Goal: Task Accomplishment & Management: Use online tool/utility

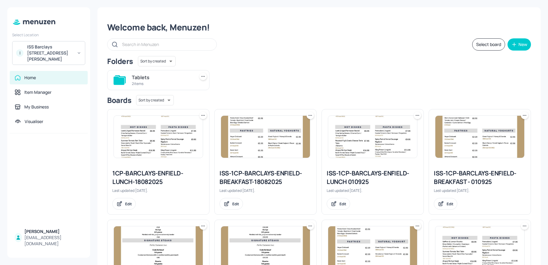
click at [337, 67] on div "Tablets 2 items" at bounding box center [316, 77] width 429 height 25
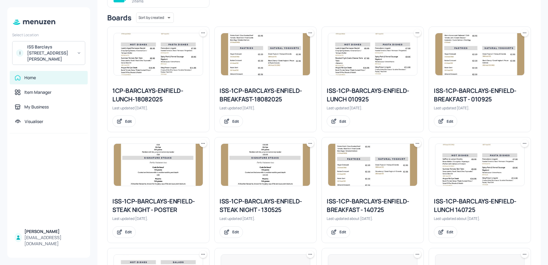
scroll to position [80, 0]
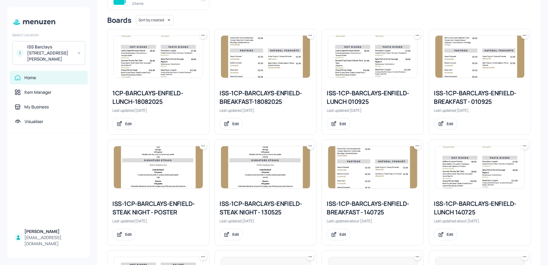
click at [204, 35] on icon at bounding box center [203, 35] width 6 height 6
click at [187, 46] on div "Rename" at bounding box center [179, 47] width 49 height 10
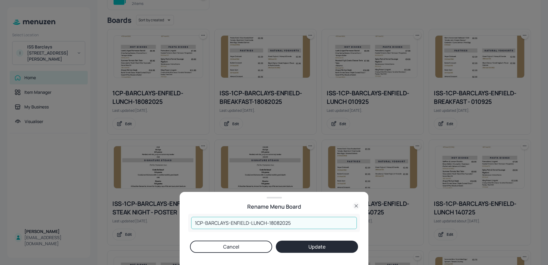
drag, startPoint x: 269, startPoint y: 221, endPoint x: 311, endPoint y: 222, distance: 41.7
click at [311, 222] on input "1CP-BARCLAYS-ENFIELD-LUNCH-18082025" at bounding box center [274, 223] width 166 height 12
type input "1CP-BARCLAYS-ENFIELD-LUNCH-080925"
click at [316, 245] on button "Update" at bounding box center [317, 246] width 82 height 12
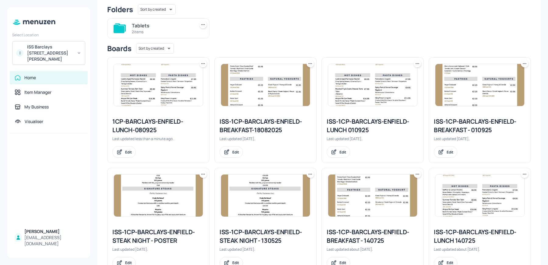
scroll to position [50, 0]
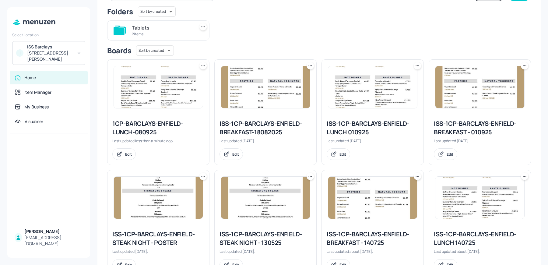
click at [305, 66] on img at bounding box center [265, 87] width 89 height 42
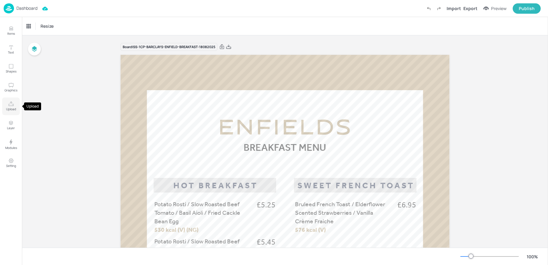
click at [9, 106] on icon "Upload" at bounding box center [11, 104] width 6 height 6
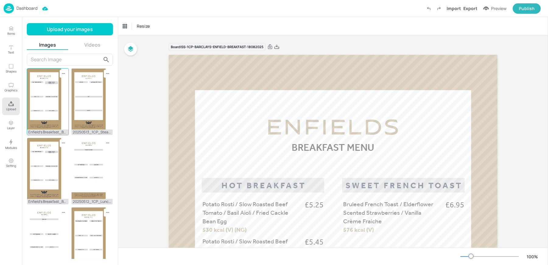
click at [44, 75] on img at bounding box center [44, 98] width 34 height 61
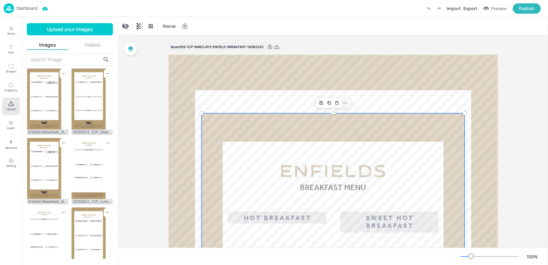
click at [346, 103] on icon at bounding box center [344, 102] width 5 height 5
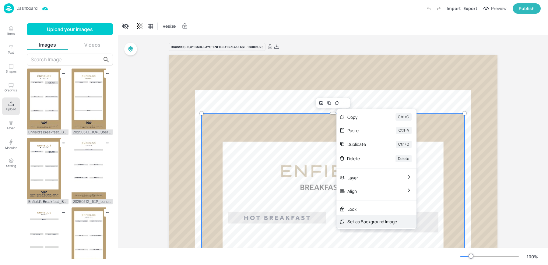
click at [363, 222] on div "Set as Background Image" at bounding box center [372, 221] width 50 height 6
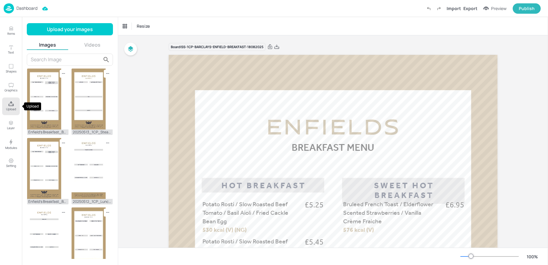
click at [11, 106] on icon "Upload" at bounding box center [11, 104] width 6 height 6
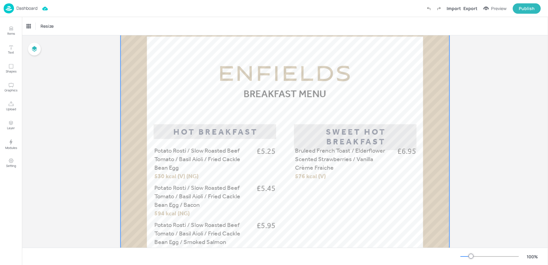
scroll to position [72, 0]
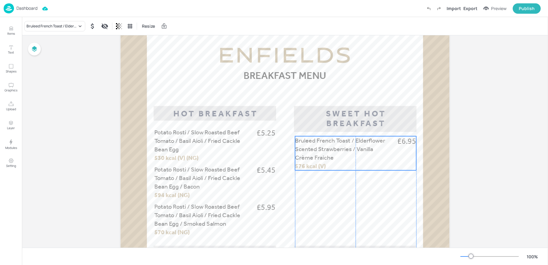
drag, startPoint x: 325, startPoint y: 133, endPoint x: 324, endPoint y: 142, distance: 8.3
click at [324, 142] on span "Bruleed French Toast / Elderflower Scented Strawberries / Vanilla Crème Fraiche" at bounding box center [340, 149] width 90 height 24
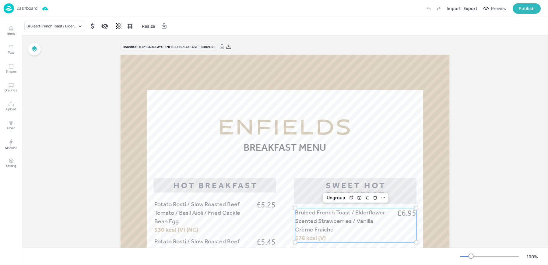
click at [262, 26] on div "Bruleed French Toast / Elderflower Scented Strawberries / Vanilla Crème Fraiche…" at bounding box center [285, 26] width 526 height 18
click at [182, 217] on p "Potato Rosti / Slow Roasted Beef Tomato / Basil Aioli / Fried Cackle Bean Egg" at bounding box center [203, 213] width 98 height 26
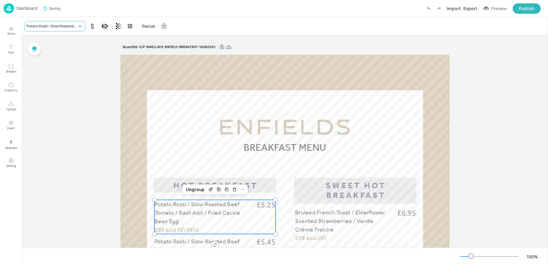
click at [41, 27] on div "Potato Rosti / Slow Roasted Beef Tomato / Basil Aioli / Fried Cackle Bean Egg" at bounding box center [51, 25] width 51 height 5
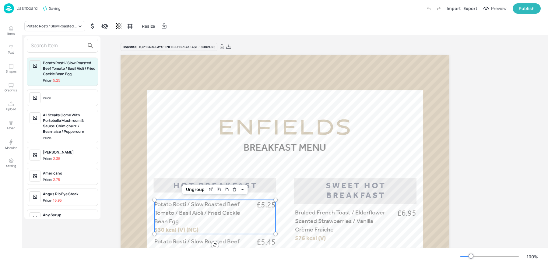
click at [43, 40] on div at bounding box center [62, 46] width 71 height 14
click at [41, 45] on input "w" at bounding box center [58, 46] width 54 height 10
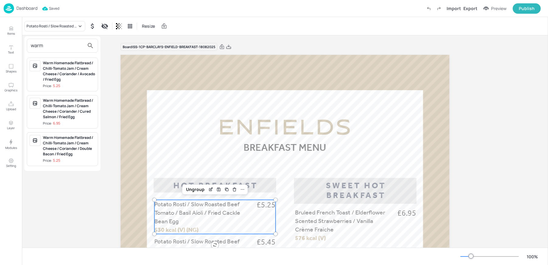
type input "warm"
click at [55, 73] on div "Warm Homemade Flatbread / Chilli-Tomato Jam / Cream Cheese / Coriander / Avocad…" at bounding box center [69, 71] width 52 height 22
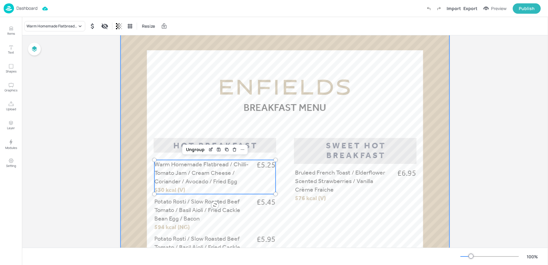
scroll to position [56, 0]
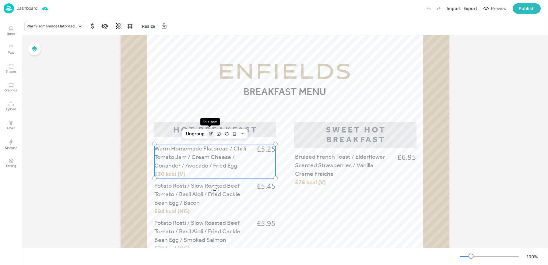
click at [210, 134] on icon "Edit Item" at bounding box center [211, 133] width 2 height 2
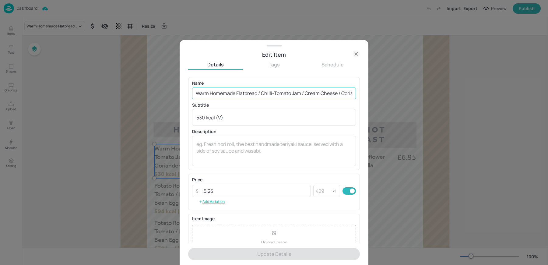
scroll to position [0, 62]
click at [330, 93] on input "Warm Homemade Flatbread / Chilli-Tomato Jam / Cream Cheese / Coriander / Avocad…" at bounding box center [274, 93] width 164 height 12
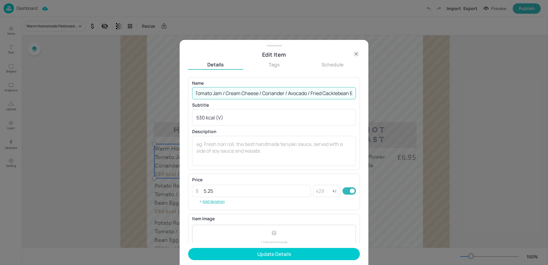
scroll to position [0, 80]
click at [322, 92] on input "Warm Homemade Flatbread / Chilli-Tomato Jam / Cream Cheese / Coriander / Avocad…" at bounding box center [274, 93] width 164 height 12
type input "Warm Homemade Flatbread / Chilli-Tomato Jam / Cream Cheese / Coriander / Avocad…"
click at [247, 247] on form "Name Warm Homemade Flatbread / Chilli-Tomato Jam / Cream Cheese / Coriander / A…" at bounding box center [274, 171] width 172 height 188
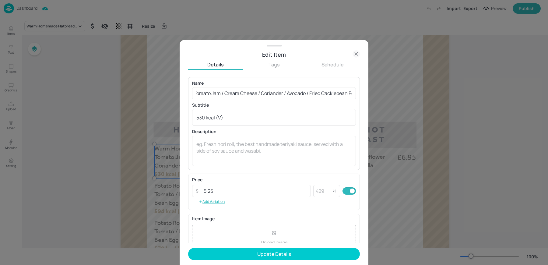
scroll to position [0, 0]
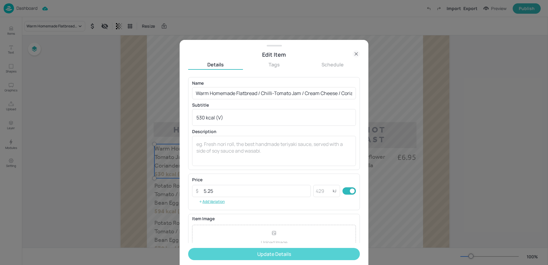
click at [268, 251] on button "Update Details" at bounding box center [274, 254] width 172 height 12
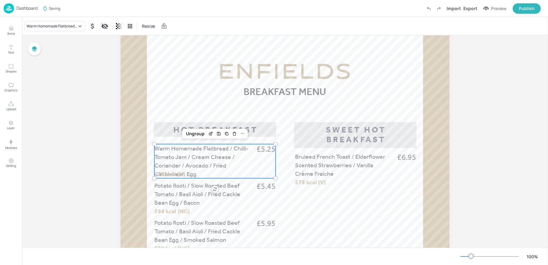
click at [77, 14] on div "Dashboard Saving Import Export Preview Publish" at bounding box center [272, 8] width 537 height 17
click at [27, 10] on p "Dashboard" at bounding box center [26, 8] width 21 height 4
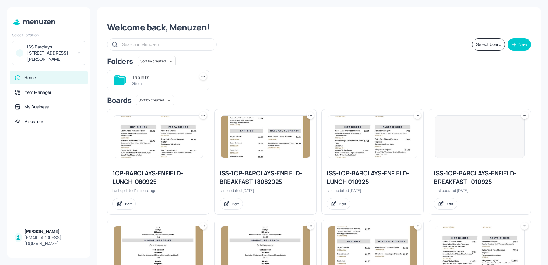
click at [307, 115] on icon at bounding box center [310, 115] width 6 height 6
click at [287, 128] on div "Rename" at bounding box center [286, 127] width 49 height 10
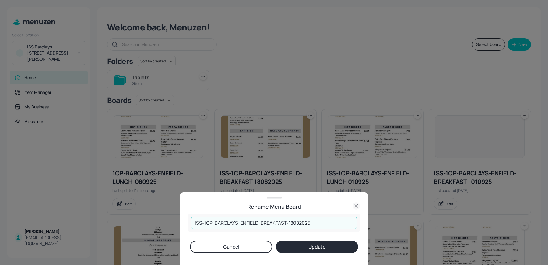
drag, startPoint x: 289, startPoint y: 223, endPoint x: 364, endPoint y: 223, distance: 75.8
click at [364, 223] on div "Rename Menu Board ISS-1CP-BARCLAYS-ENFIELD-BREAKFAST-18082025 ​ Cancel Update" at bounding box center [274, 228] width 189 height 73
type input "ISS-1CP-BARCLAYS-ENFIELD-BREAKFAST-080925"
click at [276, 240] on button "Update" at bounding box center [317, 246] width 82 height 12
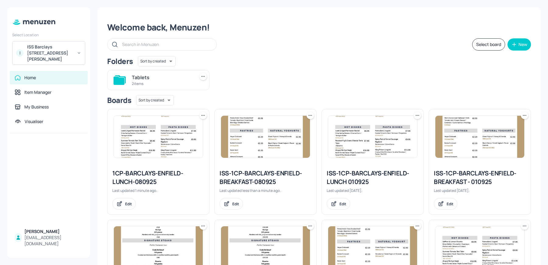
click at [226, 177] on div "ISS-1CP-BARCLAYS-ENFIELD-BREAKFAST-080925" at bounding box center [265, 177] width 92 height 17
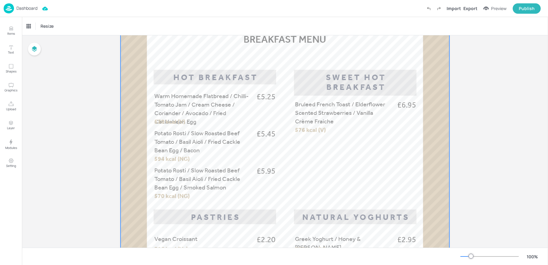
scroll to position [109, 0]
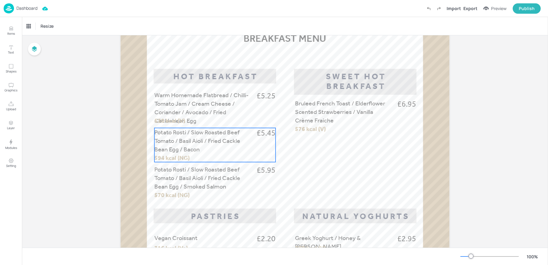
click at [211, 138] on span "Potato Rosti / Slow Roasted Beef Tomato / Basil Aioli / Fried Cackle Bean Egg /…" at bounding box center [197, 140] width 86 height 24
click at [56, 31] on div "Potato Rosti / Slow Roasted Beef Tomato / Basil Aioli / Fried Cackle Bean Egg /…" at bounding box center [285, 26] width 526 height 18
click at [45, 30] on div "Potato Rosti / Slow Roasted Beef Tomato / Basil Aioli / Fried Cackle Bean Egg /…" at bounding box center [54, 26] width 61 height 10
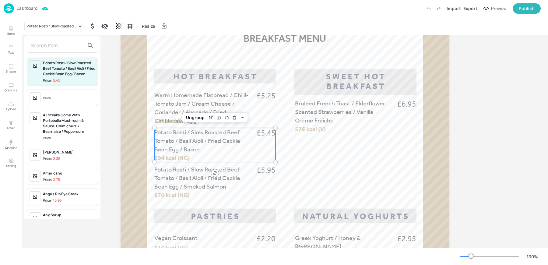
click at [43, 46] on input "text" at bounding box center [58, 46] width 54 height 10
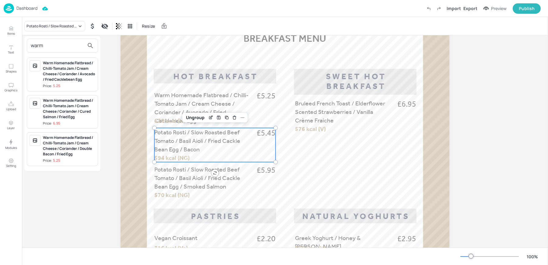
type input "warm"
click at [62, 156] on div "Warm Homemade Flatbread / Chilli-Tomato Jam / Cream Cheese / Coriander / Double…" at bounding box center [69, 149] width 52 height 28
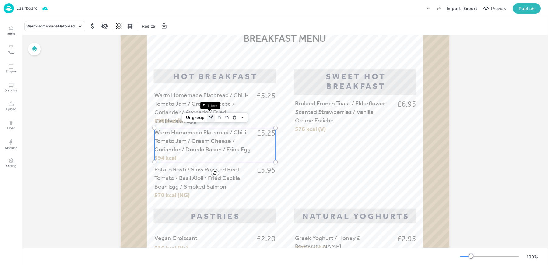
click at [211, 118] on icon "Edit Item" at bounding box center [210, 117] width 5 height 5
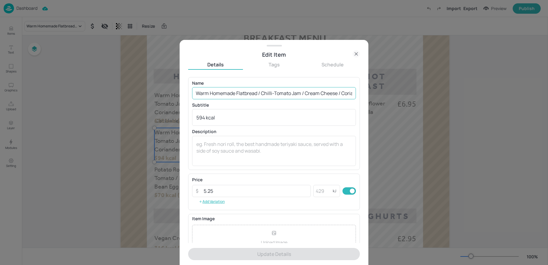
scroll to position [0, 73]
click at [341, 93] on input "Warm Homemade Flatbread / Chilli-Tomato Jam / Cream Cheese / Coriander / Double…" at bounding box center [274, 93] width 164 height 12
paste input "Cacklebean"
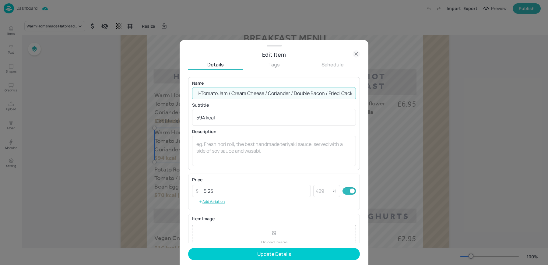
scroll to position [0, 93]
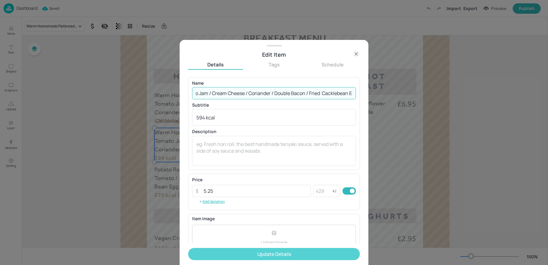
type input "Warm Homemade Flatbread / Chilli-Tomato Jam / Cream Cheese / Coriander / Double…"
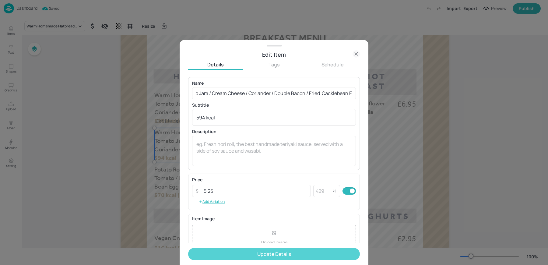
click at [267, 255] on button "Update Details" at bounding box center [274, 254] width 172 height 12
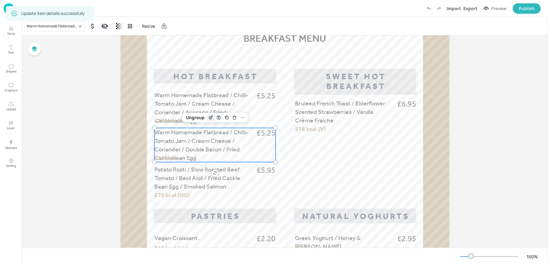
click at [211, 117] on icon "Edit Item" at bounding box center [210, 117] width 5 height 5
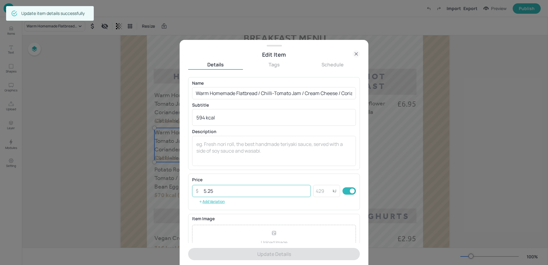
click at [220, 190] on input "5.25" at bounding box center [255, 191] width 111 height 12
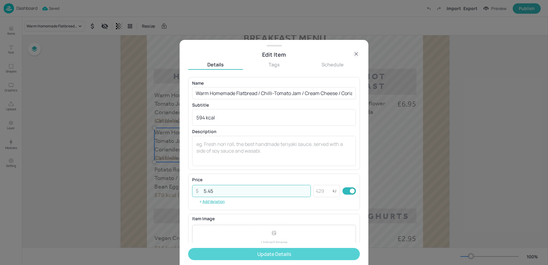
type input "5.45"
click at [232, 256] on button "Update Details" at bounding box center [274, 254] width 172 height 12
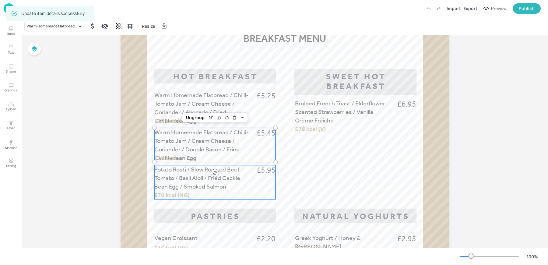
click at [186, 184] on span "Potato Rosti / Slow Roasted Beef Tomato / Basil Aioli / Fried Cackle Bean Egg /…" at bounding box center [197, 178] width 86 height 24
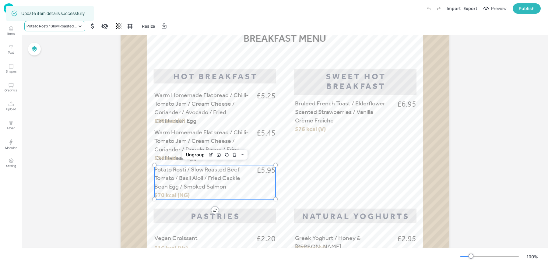
click at [52, 31] on div "Potato Rosti / Slow Roasted Beef Tomato / Basil Aioli / Fried Cackle Bean Egg /…" at bounding box center [54, 26] width 61 height 10
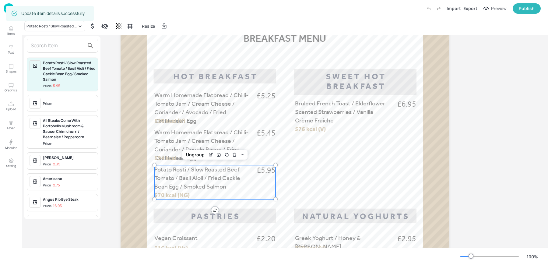
click at [41, 44] on input "text" at bounding box center [58, 46] width 54 height 10
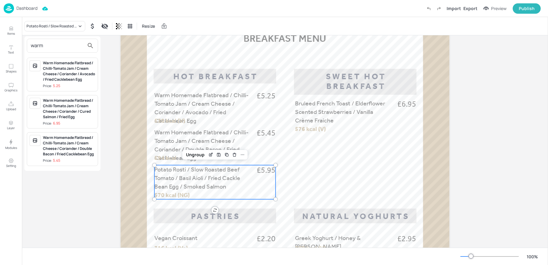
type input "warm"
click at [58, 106] on div "Warm Homemade Flatbread / Chilli-Tomato Jam / Cream Cheese / Coriander / Cured …" at bounding box center [69, 109] width 52 height 22
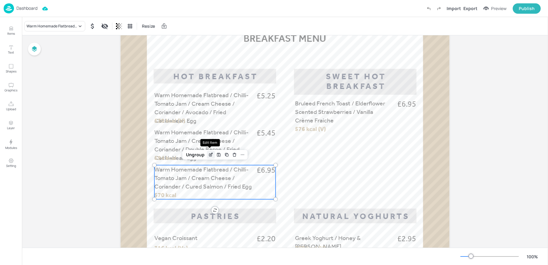
click at [212, 152] on div "Edit Item" at bounding box center [211, 155] width 8 height 8
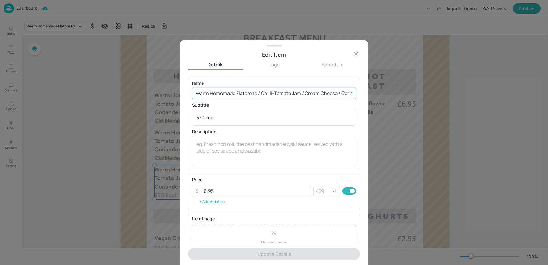
scroll to position [0, 74]
click at [341, 93] on input "Warm Homemade Flatbread / Chilli-Tomato Jam / Cream Cheese / Coriander / Cured …" at bounding box center [274, 93] width 164 height 12
paste input "Cacklebean"
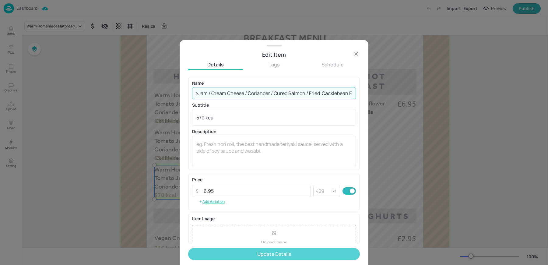
type input "Warm Homemade Flatbread / Chilli-Tomato Jam / Cream Cheese / Coriander / Cured …"
click at [266, 252] on button "Update Details" at bounding box center [274, 254] width 172 height 12
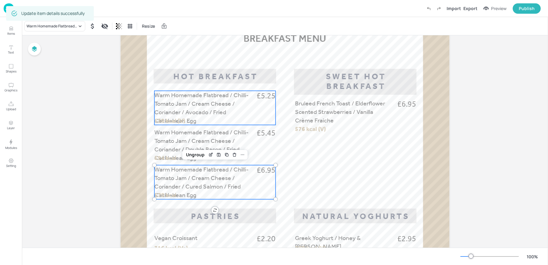
click at [179, 117] on span "530 kcal (V)" at bounding box center [169, 120] width 31 height 7
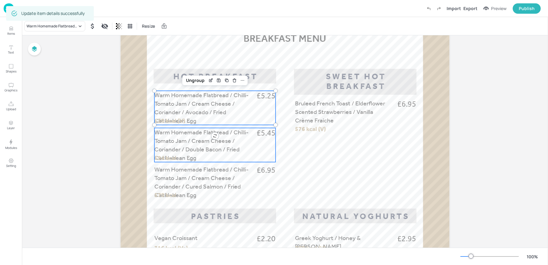
click at [168, 146] on span "Warm Homemade Flatbread / Chilli-Tomato Jam / Cream Cheese / Coriander / Double…" at bounding box center [201, 144] width 94 height 33
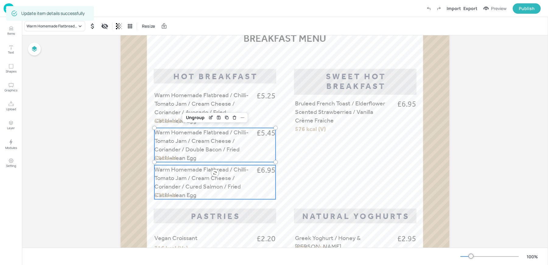
click at [166, 189] on span "Warm Homemade Flatbread / Chilli-Tomato Jam / Cream Cheese / Coriander / Cured …" at bounding box center [201, 182] width 94 height 33
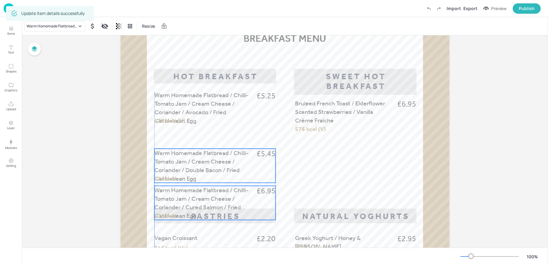
drag, startPoint x: 172, startPoint y: 143, endPoint x: 172, endPoint y: 161, distance: 18.0
click at [172, 167] on span "Warm Homemade Flatbread / Chilli-Tomato Jam / Cream Cheese / Coriander / Double…" at bounding box center [201, 165] width 94 height 33
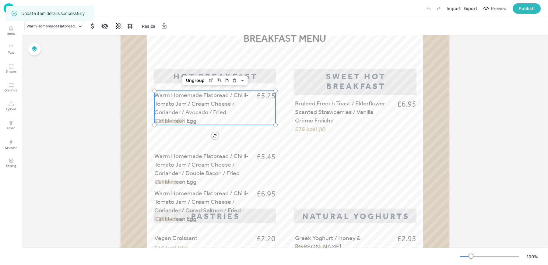
click at [172, 102] on span "Warm Homemade Flatbread / Chilli-Tomato Jam / Cream Cheese / Coriander / Avocad…" at bounding box center [201, 107] width 94 height 33
click at [195, 79] on div "Ungroup" at bounding box center [195, 80] width 23 height 8
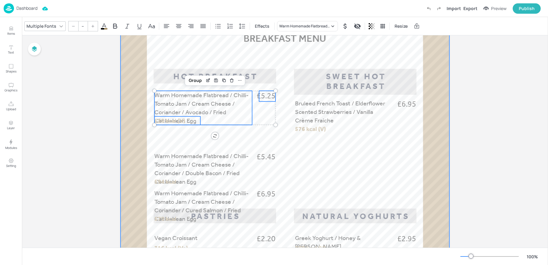
click at [181, 123] on span "530 kcal (V)" at bounding box center [169, 120] width 31 height 7
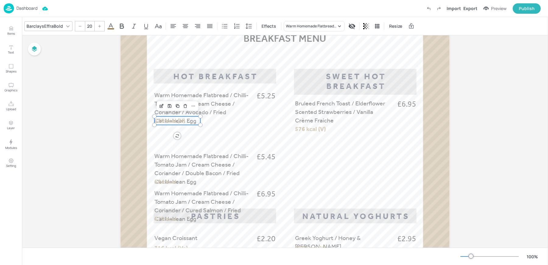
click at [172, 117] on span "530 kcal (V)" at bounding box center [169, 120] width 31 height 7
drag, startPoint x: 160, startPoint y: 121, endPoint x: 160, endPoint y: 128, distance: 7.9
click at [160, 128] on span "530 kcal (V)" at bounding box center [169, 128] width 31 height 7
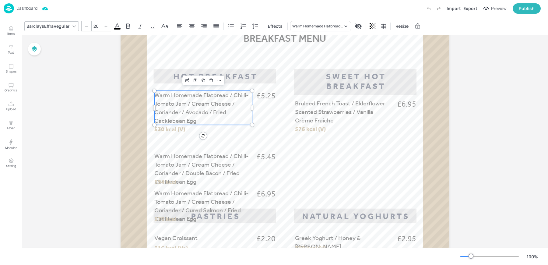
click at [217, 109] on span "Warm Homemade Flatbread / Chilli-Tomato Jam / Cream Cheese / Coriander / Avocad…" at bounding box center [201, 107] width 94 height 33
drag, startPoint x: 251, startPoint y: 109, endPoint x: 256, endPoint y: 109, distance: 4.6
click at [256, 109] on div at bounding box center [257, 107] width 2 height 5
type input "--"
click at [268, 94] on span "£5.25" at bounding box center [266, 96] width 19 height 11
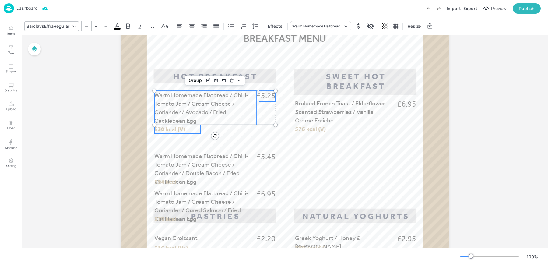
click at [177, 128] on span "530 kcal (V)" at bounding box center [169, 128] width 31 height 7
click at [189, 77] on div "Group" at bounding box center [195, 80] width 18 height 8
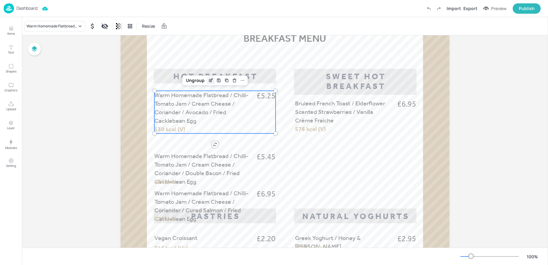
click at [210, 79] on icon "Edit Item" at bounding box center [211, 80] width 2 height 2
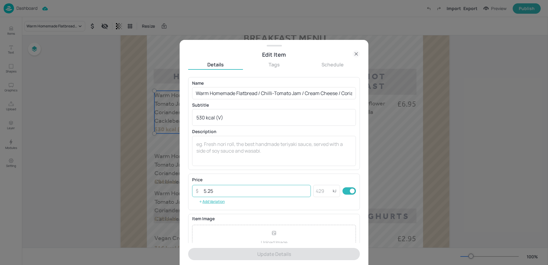
click at [221, 188] on input "5.25" at bounding box center [255, 191] width 111 height 12
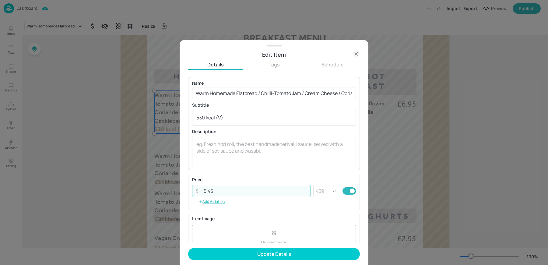
type input "5.45"
click at [188, 248] on button "Update Details" at bounding box center [274, 254] width 172 height 12
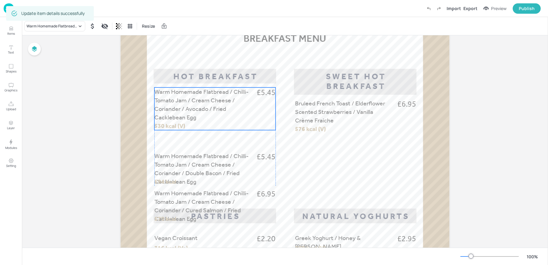
drag, startPoint x: 191, startPoint y: 122, endPoint x: 191, endPoint y: 119, distance: 3.3
click at [191, 119] on span "Warm Homemade Flatbread / Chilli-Tomato Jam / Cream Cheese / Coriander / Avocad…" at bounding box center [201, 104] width 94 height 33
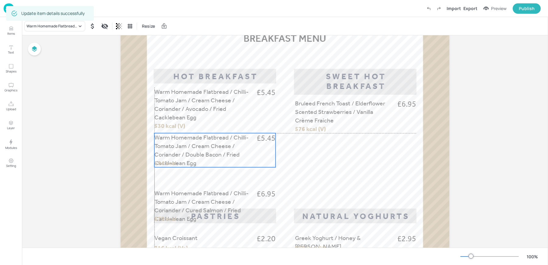
drag, startPoint x: 173, startPoint y: 165, endPoint x: 172, endPoint y: 146, distance: 18.6
click at [172, 146] on span "Warm Homemade Flatbread / Chilli-Tomato Jam / Cream Cheese / Coriander / Double…" at bounding box center [201, 150] width 94 height 33
click at [196, 123] on div "Ungroup" at bounding box center [195, 123] width 23 height 8
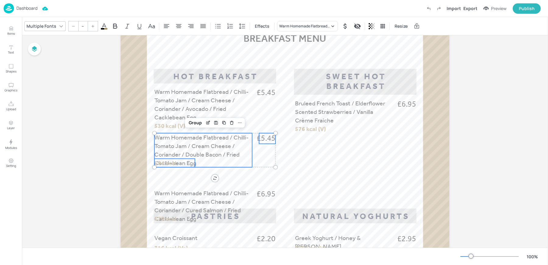
click at [173, 160] on span "594 kcal" at bounding box center [165, 162] width 22 height 7
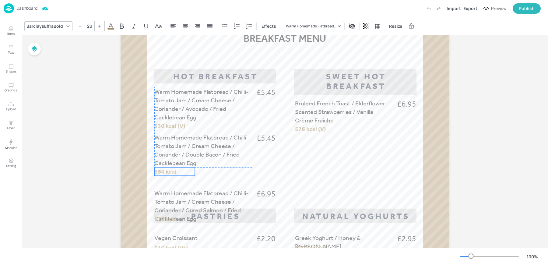
drag, startPoint x: 167, startPoint y: 162, endPoint x: 167, endPoint y: 170, distance: 7.9
click at [167, 170] on span "594 kcal" at bounding box center [165, 171] width 22 height 7
click at [216, 150] on span "Warm Homemade Flatbread / Chilli-Tomato Jam / Cream Cheese / Coriander / Double…" at bounding box center [201, 150] width 94 height 33
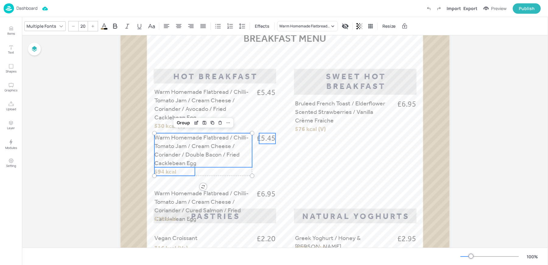
type input "--"
click at [262, 137] on span "£5.45" at bounding box center [266, 138] width 19 height 11
click at [196, 124] on div "Group" at bounding box center [195, 123] width 18 height 8
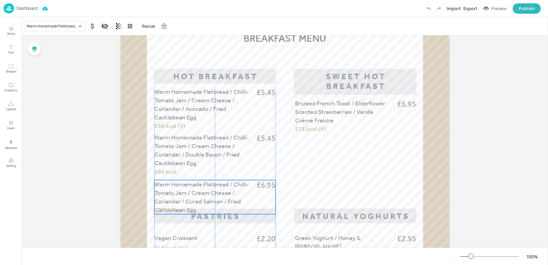
drag, startPoint x: 189, startPoint y: 193, endPoint x: 189, endPoint y: 184, distance: 9.1
click at [189, 184] on span "Warm Homemade Flatbread / Chilli-Tomato Jam / Cream Cheese / Coriander / Cured …" at bounding box center [201, 197] width 94 height 33
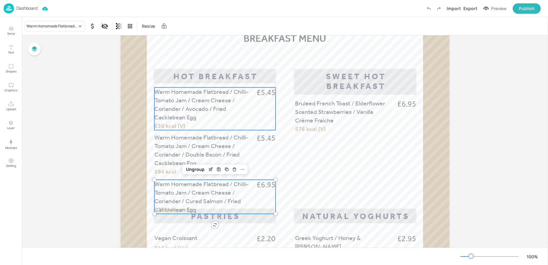
click at [163, 107] on span "Warm Homemade Flatbread / Chilli-Tomato Jam / Cream Cheese / Coriander / Avocad…" at bounding box center [201, 104] width 94 height 33
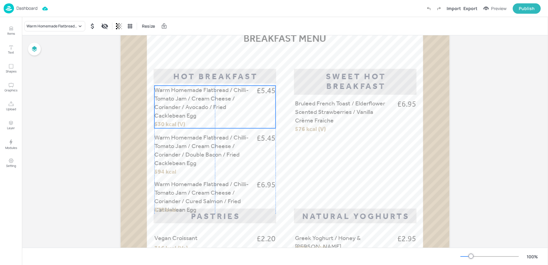
click at [180, 109] on span "Warm Homemade Flatbread / Chilli-Tomato Jam / Cream Cheese / Coriander / Avocad…" at bounding box center [201, 102] width 94 height 33
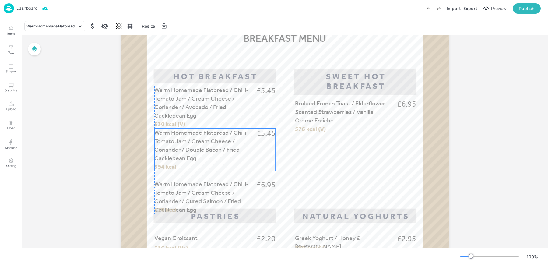
drag, startPoint x: 168, startPoint y: 147, endPoint x: 168, endPoint y: 142, distance: 5.2
click at [168, 142] on span "Warm Homemade Flatbread / Chilli-Tomato Jam / Cream Cheese / Coriander / Double…" at bounding box center [201, 145] width 94 height 33
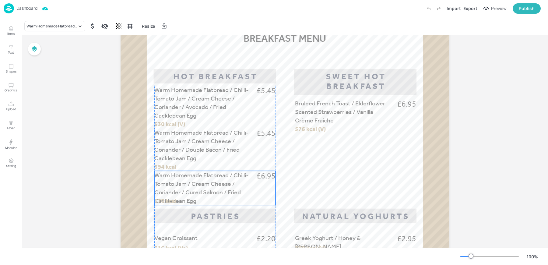
drag, startPoint x: 170, startPoint y: 186, endPoint x: 170, endPoint y: 178, distance: 7.6
click at [170, 178] on p "Warm Homemade Flatbread / Chilli-Tomato Jam / Cream Cheese / Coriander / Cured …" at bounding box center [203, 188] width 98 height 34
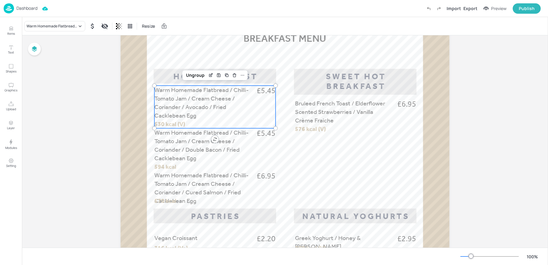
click at [184, 102] on p "Warm Homemade Flatbread / Chilli-Tomato Jam / Cream Cheese / Coriander / Avocad…" at bounding box center [205, 103] width 102 height 34
click at [182, 193] on span "Warm Homemade Flatbread / Chilli-Tomato Jam / Cream Cheese / Coriander / Cured …" at bounding box center [201, 187] width 94 height 33
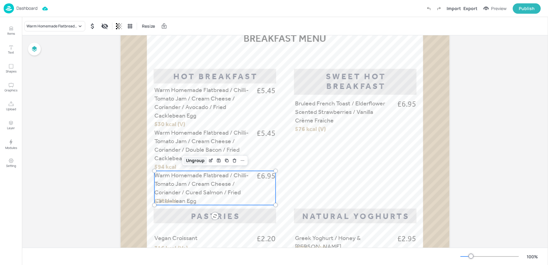
click at [198, 159] on div "Ungroup" at bounding box center [195, 160] width 23 height 8
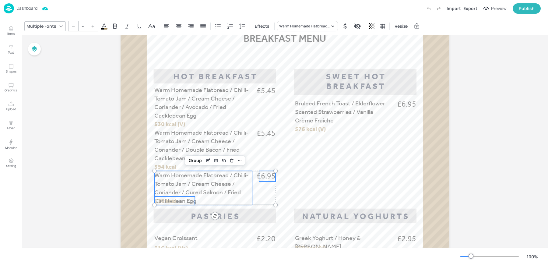
click at [215, 184] on span "Warm Homemade Flatbread / Chilli-Tomato Jam / Cream Cheese / Coriander / Cured …" at bounding box center [201, 187] width 94 height 33
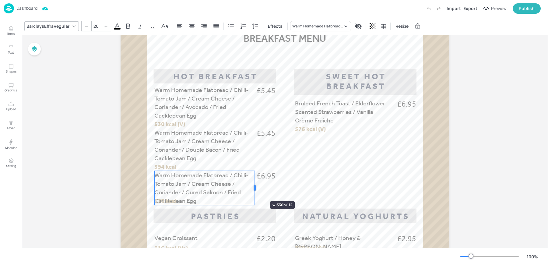
drag, startPoint x: 249, startPoint y: 188, endPoint x: 252, endPoint y: 190, distance: 3.5
click at [252, 190] on div at bounding box center [254, 188] width 5 height 34
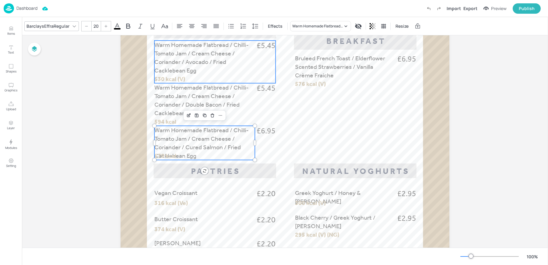
scroll to position [155, 0]
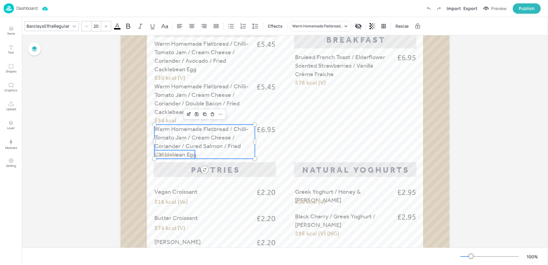
click at [172, 152] on span "570 kcal" at bounding box center [165, 154] width 22 height 7
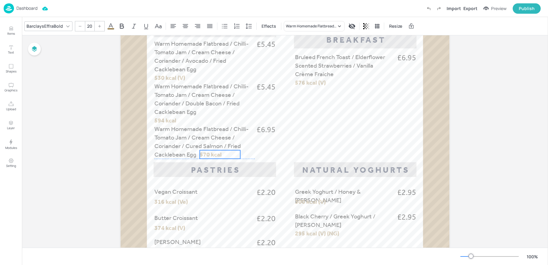
drag, startPoint x: 173, startPoint y: 153, endPoint x: 218, endPoint y: 154, distance: 45.4
click at [218, 154] on span "570 kcal" at bounding box center [211, 154] width 22 height 7
click at [182, 143] on span "Warm Homemade Flatbread / Chilli-Tomato Jam / Cream Cheese / Coriander / Cured …" at bounding box center [201, 141] width 94 height 33
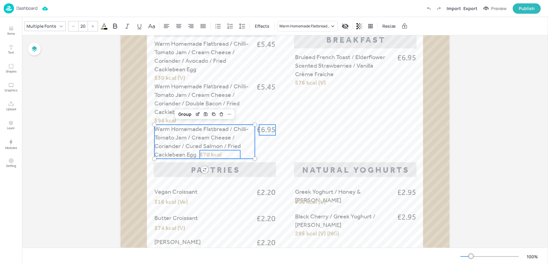
type input "--"
click at [269, 130] on span "£6.95" at bounding box center [266, 129] width 19 height 11
click at [195, 112] on div "Group" at bounding box center [195, 114] width 18 height 8
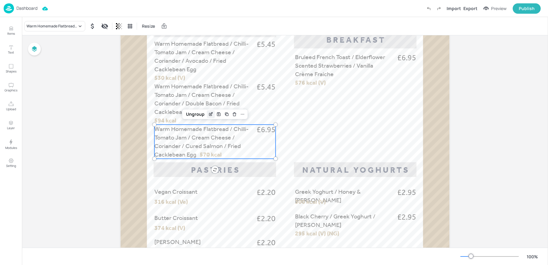
click at [209, 114] on icon "Edit Item" at bounding box center [210, 114] width 5 height 5
click at [212, 114] on icon "Edit Item" at bounding box center [210, 114] width 5 height 5
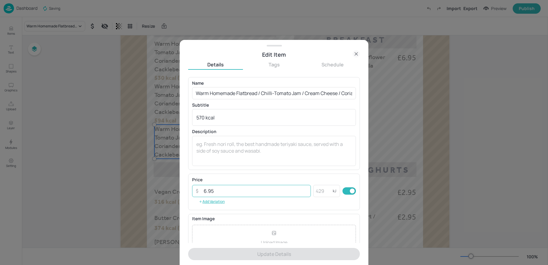
click at [212, 192] on input "6.95" at bounding box center [255, 191] width 111 height 12
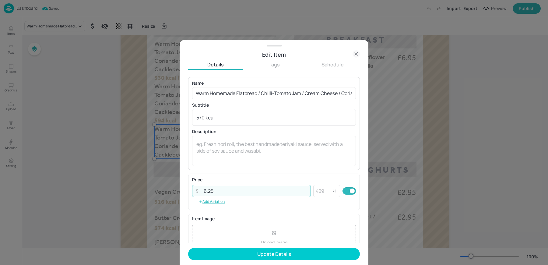
type input "6.25"
click at [188, 248] on button "Update Details" at bounding box center [274, 254] width 172 height 12
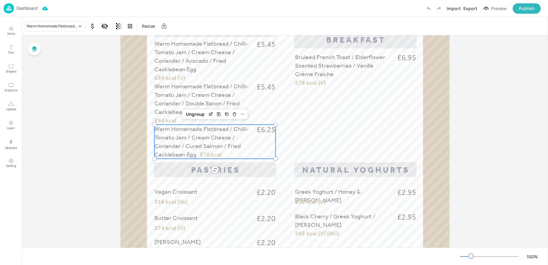
click at [492, 138] on div "Board ISS-1CP-BARCLAYS-ENFIELD-BREAKFAST-080925 Warm Homemade Flatbread / Chill…" at bounding box center [285, 189] width 526 height 619
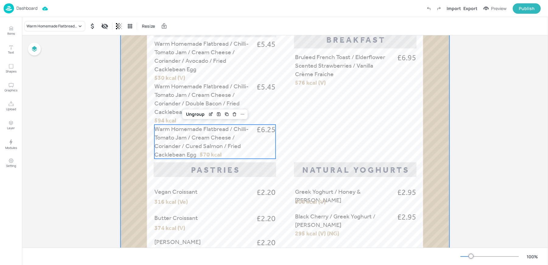
click at [386, 131] on div at bounding box center [285, 192] width 329 height 584
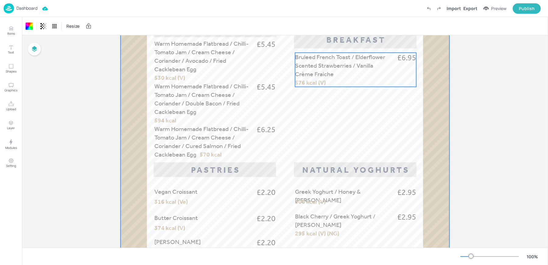
click at [328, 72] on p "Bruleed French Toast / Elderflower Scented Strawberries / Vanilla Crème Fraiche" at bounding box center [344, 66] width 98 height 26
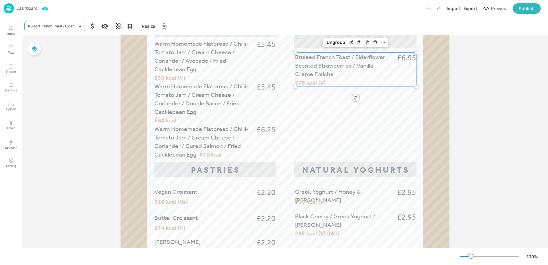
click at [60, 28] on div "Bruleed French Toast / Elderflower Scented Strawberries / Vanilla Crème Fraiche" at bounding box center [51, 25] width 51 height 5
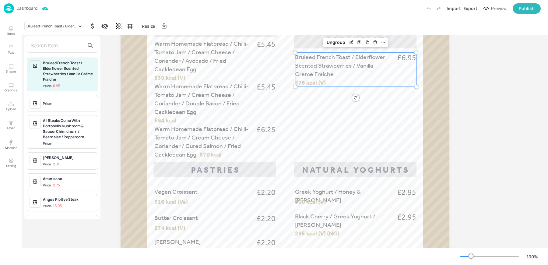
click at [49, 48] on input "text" at bounding box center [58, 46] width 54 height 10
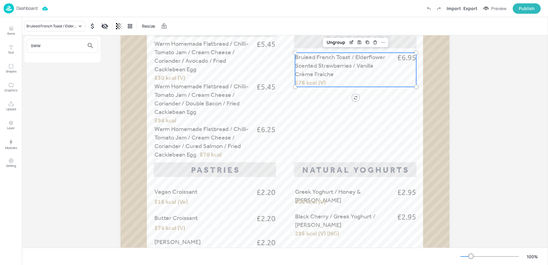
type input "sw"
